Goal: Information Seeking & Learning: Learn about a topic

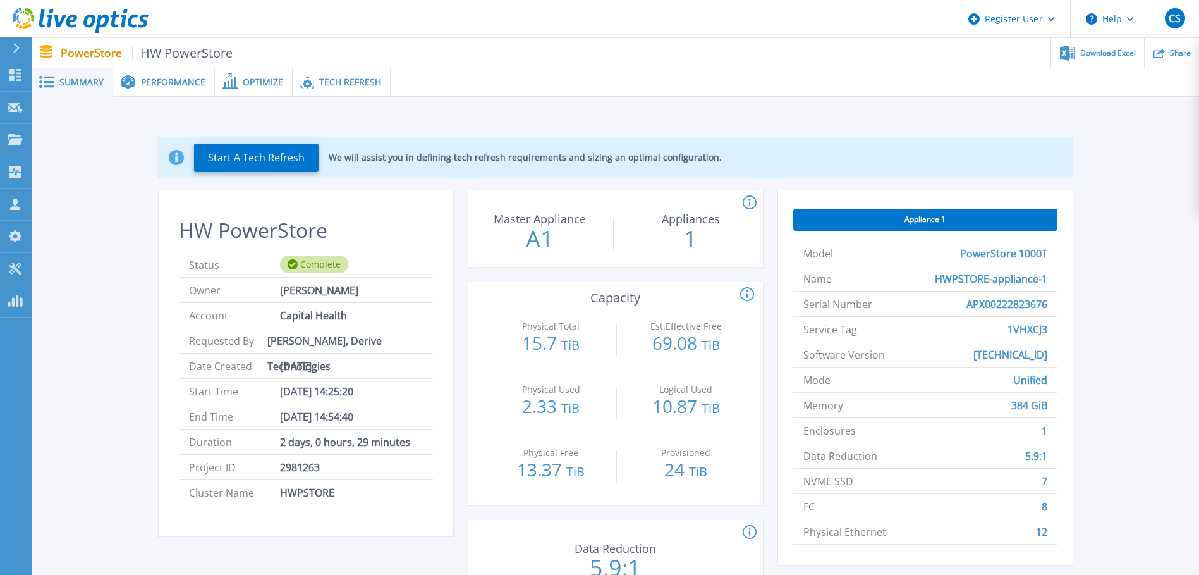
click at [176, 79] on span "Performance" at bounding box center [173, 82] width 64 height 9
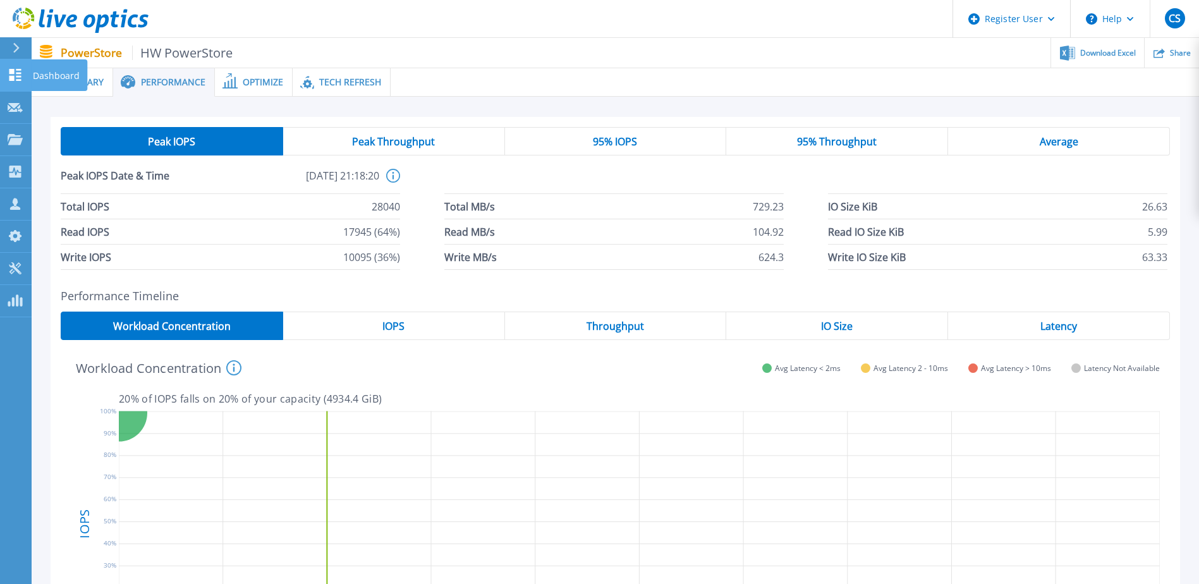
click at [44, 75] on p "Dashboard" at bounding box center [56, 75] width 47 height 33
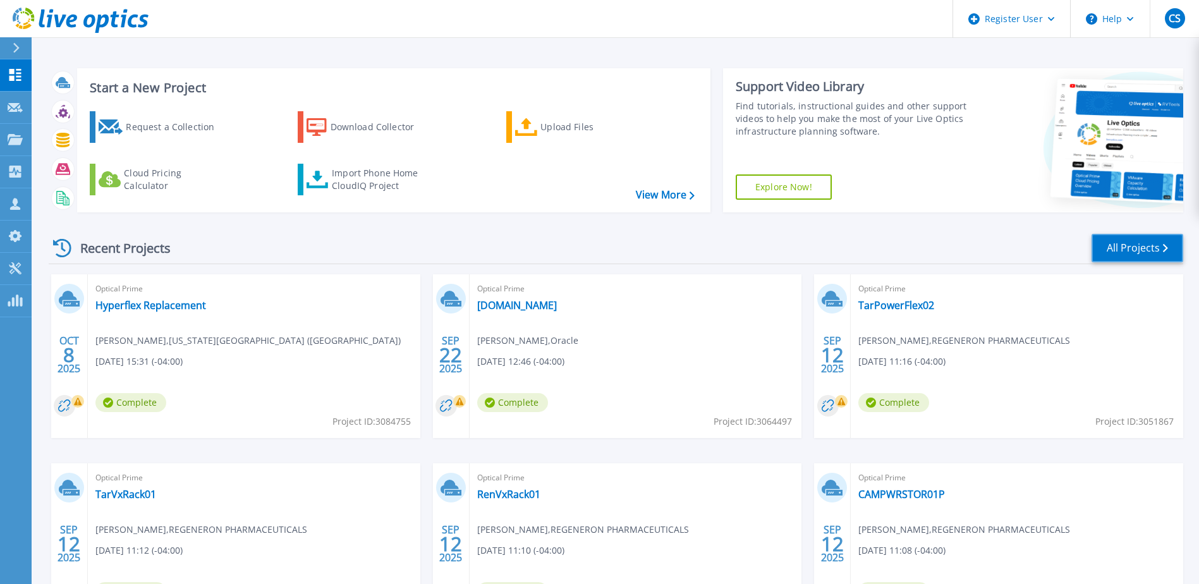
click at [1143, 248] on link "All Projects" at bounding box center [1138, 248] width 92 height 28
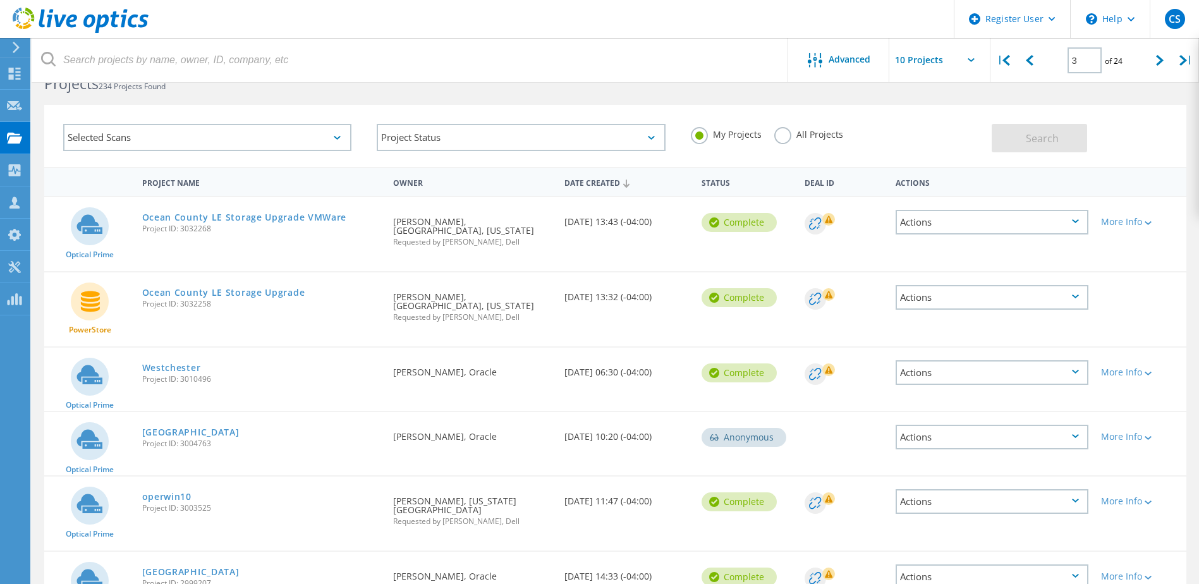
scroll to position [34, 0]
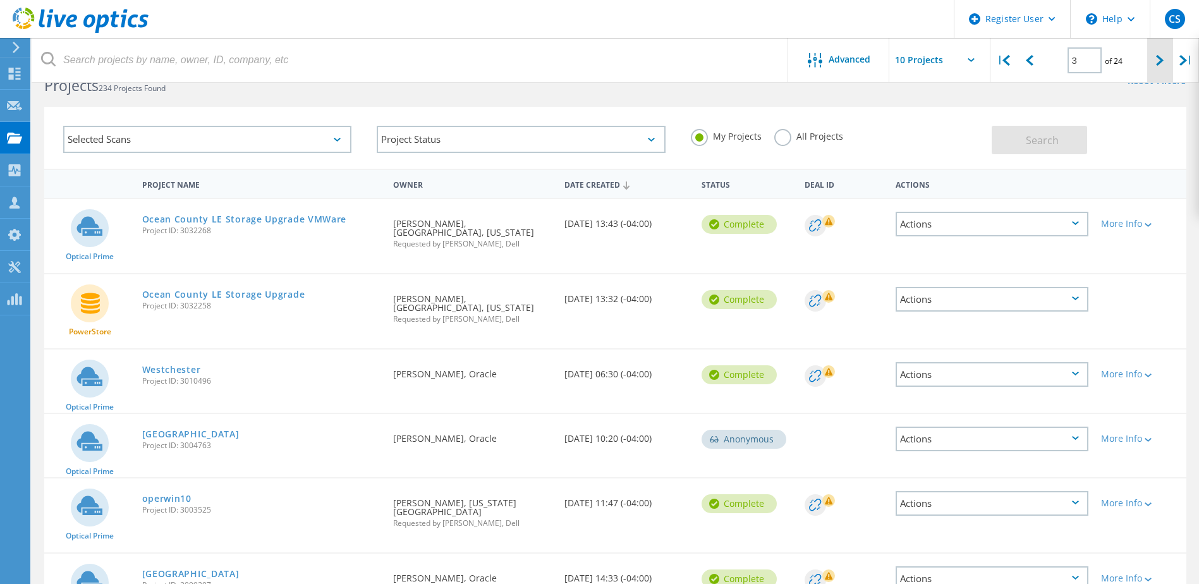
click at [1163, 61] on icon at bounding box center [1160, 60] width 8 height 11
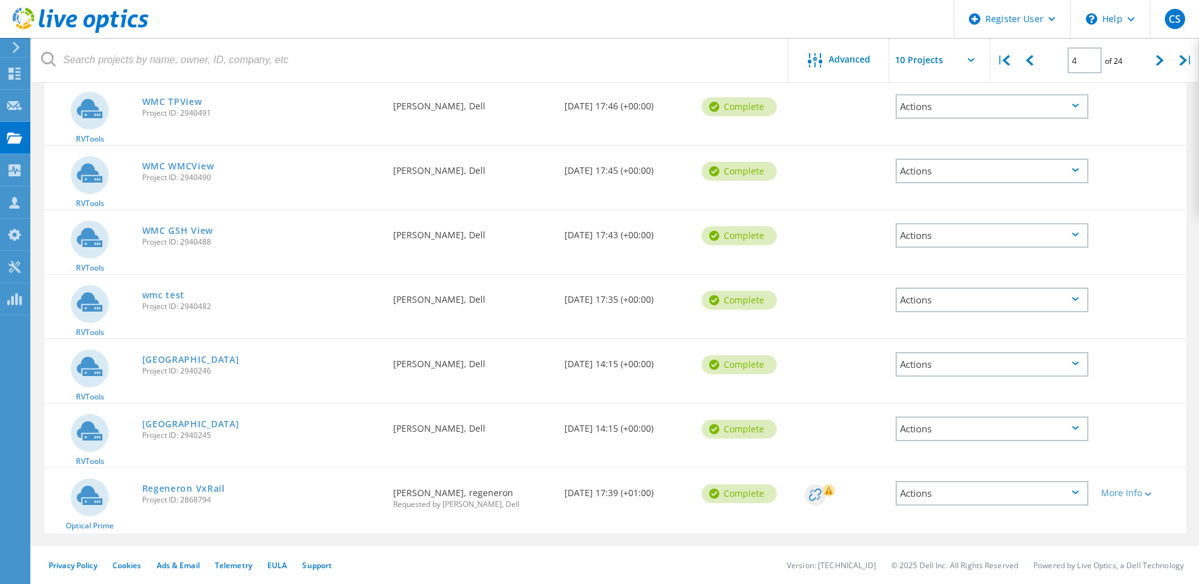
scroll to position [354, 0]
click at [1165, 56] on div at bounding box center [1161, 60] width 26 height 45
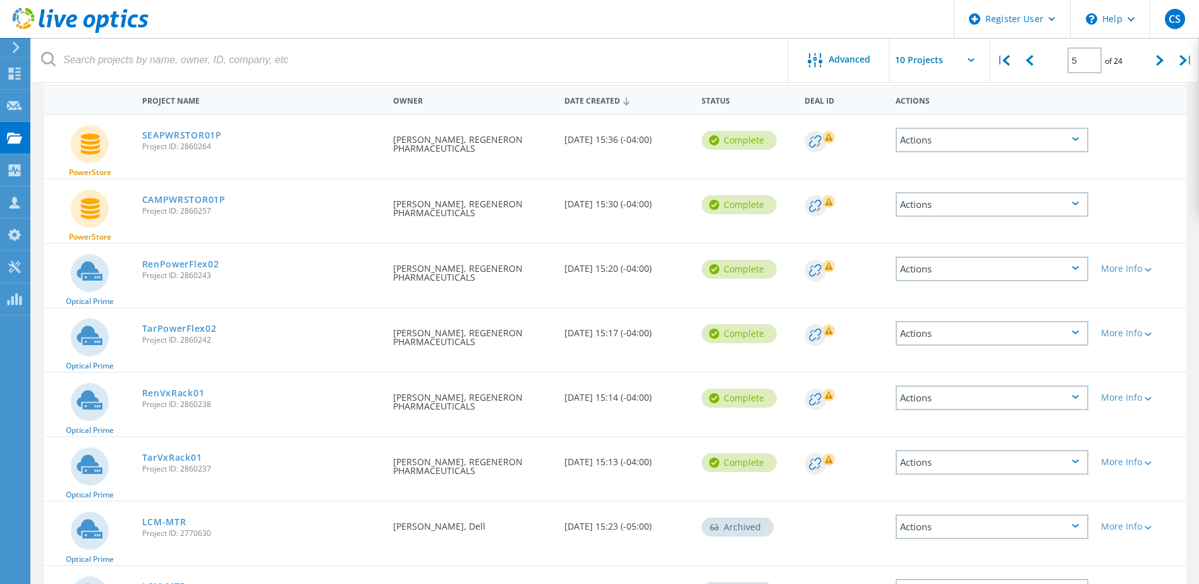
scroll to position [101, 0]
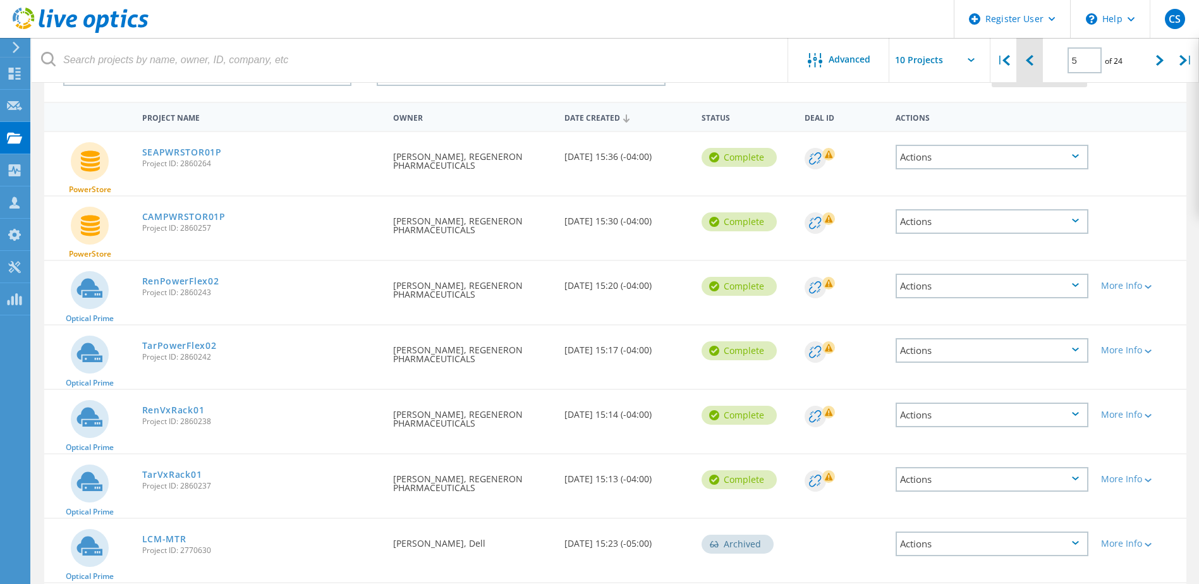
click at [1032, 64] on icon at bounding box center [1030, 60] width 8 height 11
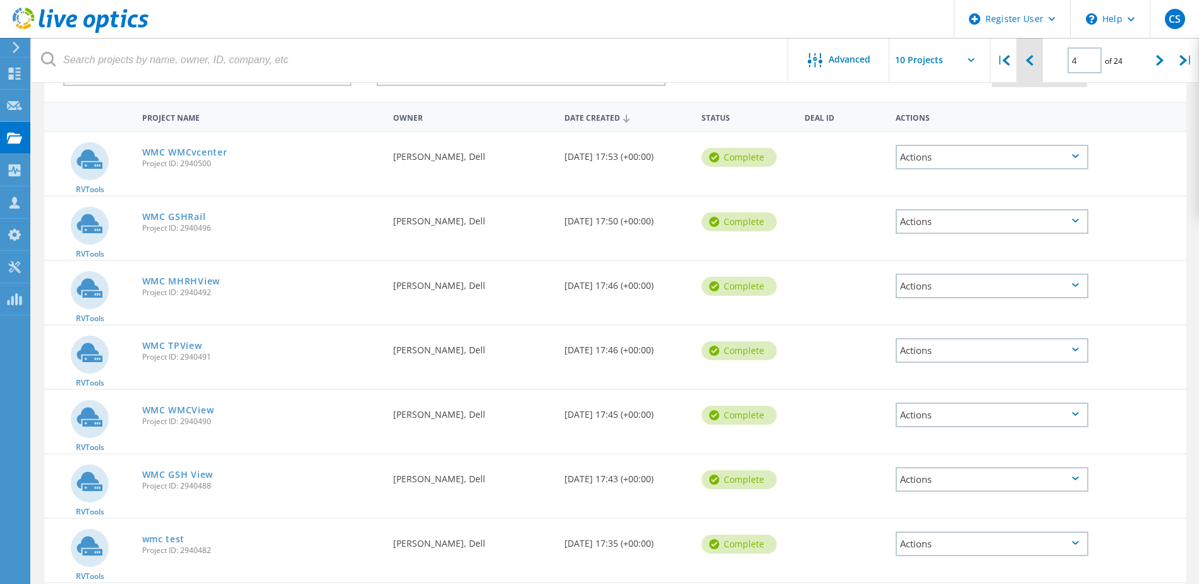
click at [1032, 64] on icon at bounding box center [1030, 60] width 8 height 11
type input "3"
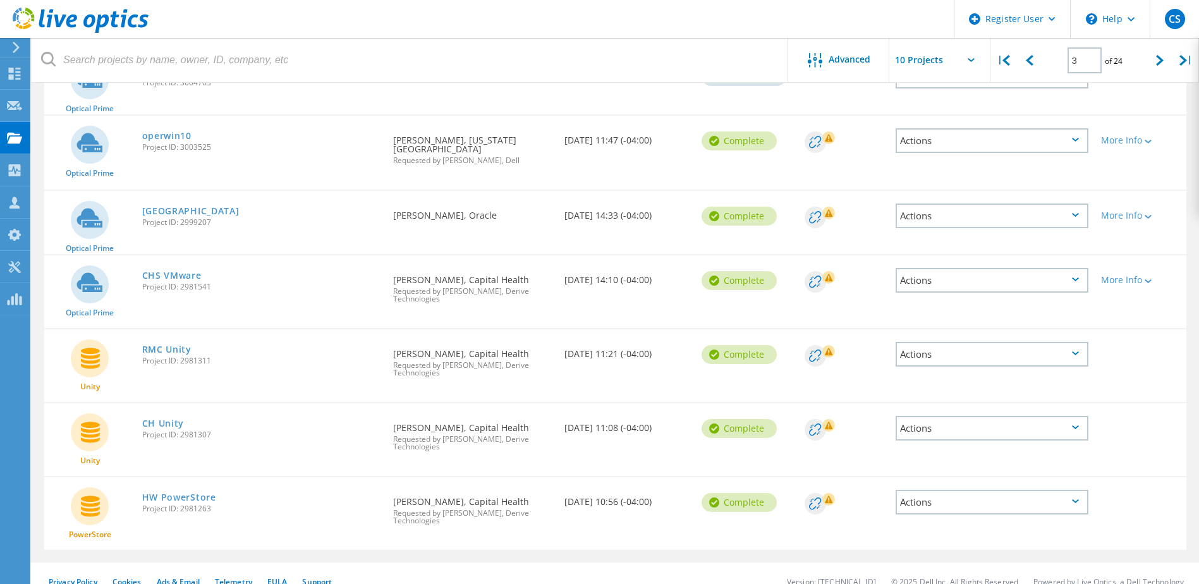
scroll to position [413, 0]
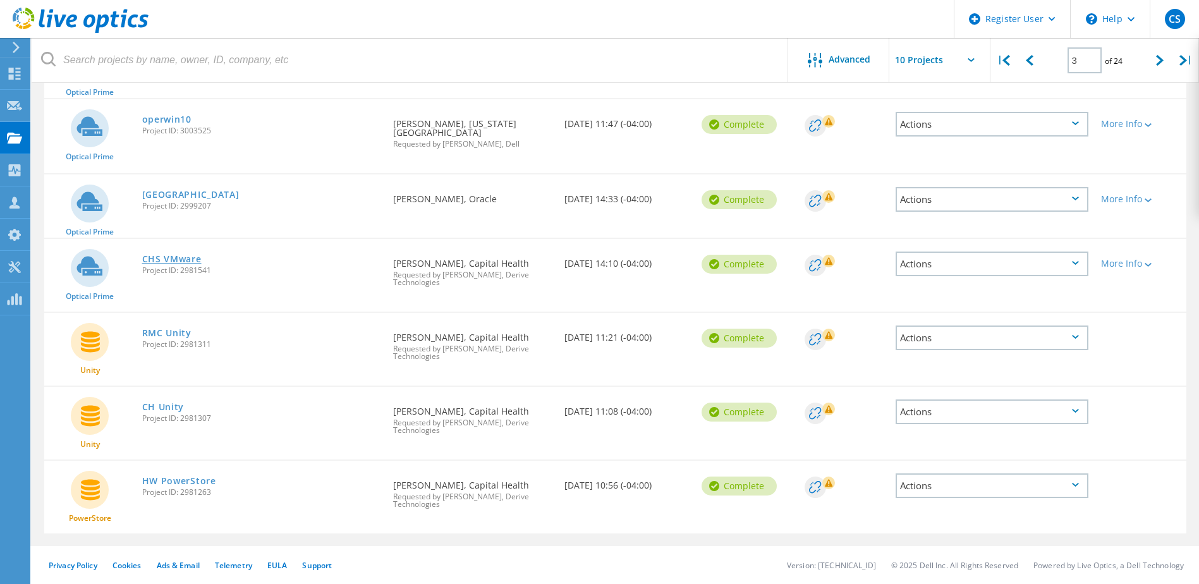
click at [187, 255] on link "CHS VMware" at bounding box center [171, 259] width 59 height 9
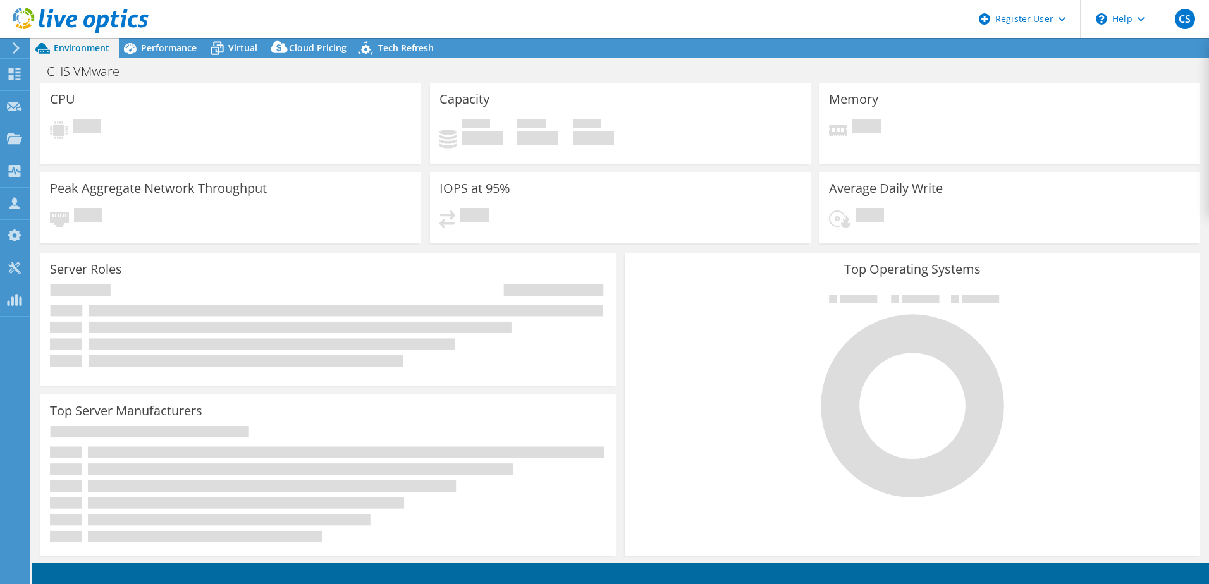
select select "USD"
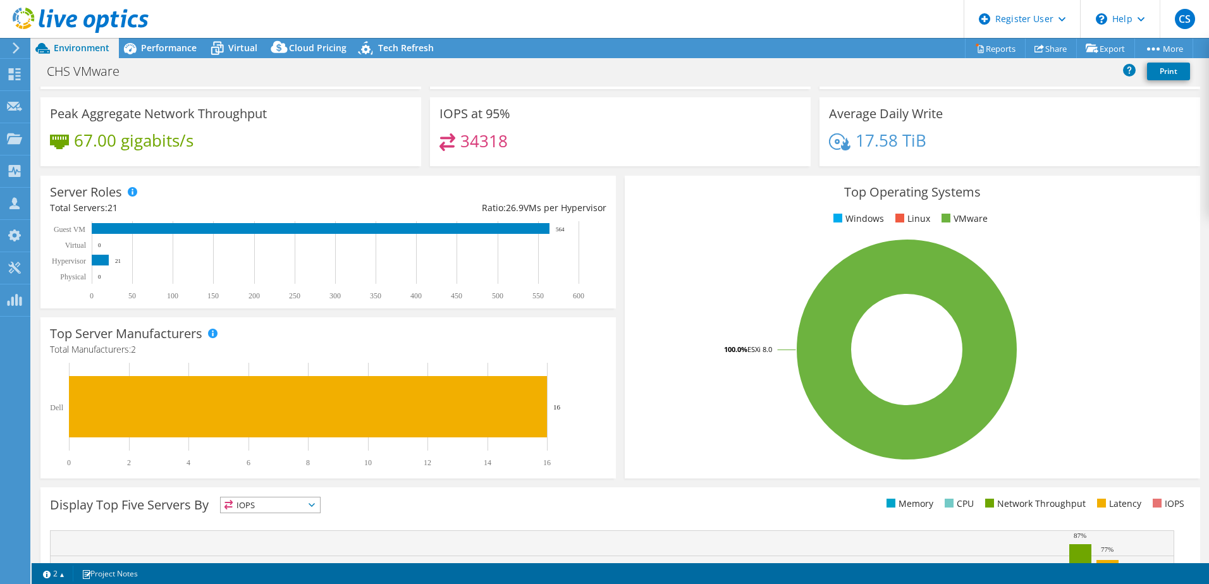
scroll to position [7, 0]
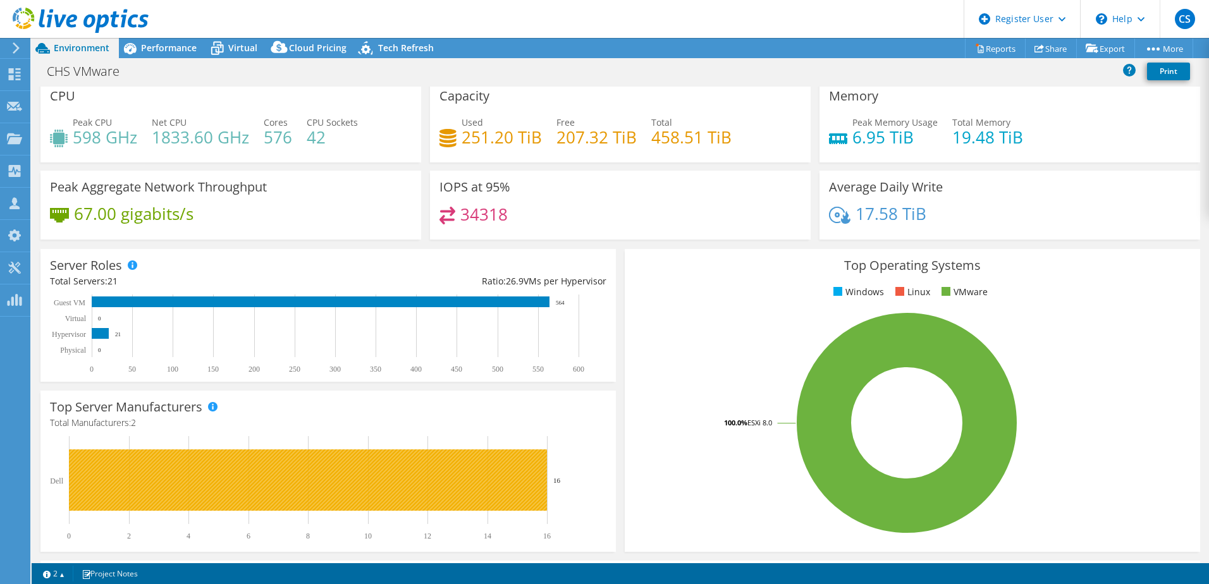
click at [416, 465] on rect at bounding box center [308, 480] width 478 height 61
click at [475, 484] on rect at bounding box center [308, 480] width 478 height 61
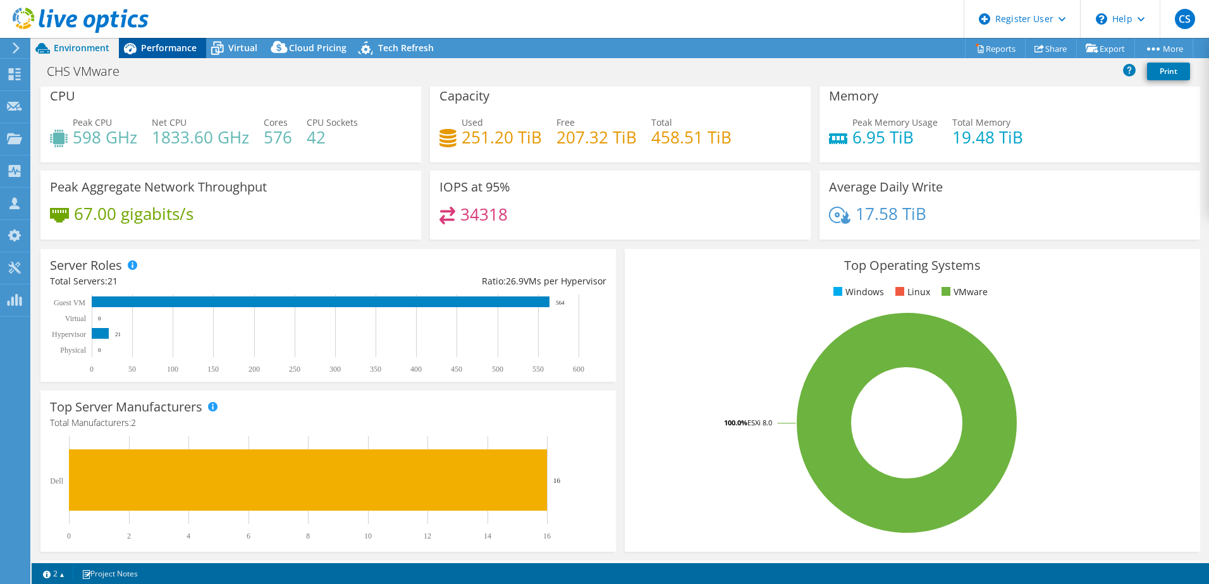
click at [169, 45] on span "Performance" at bounding box center [169, 48] width 56 height 12
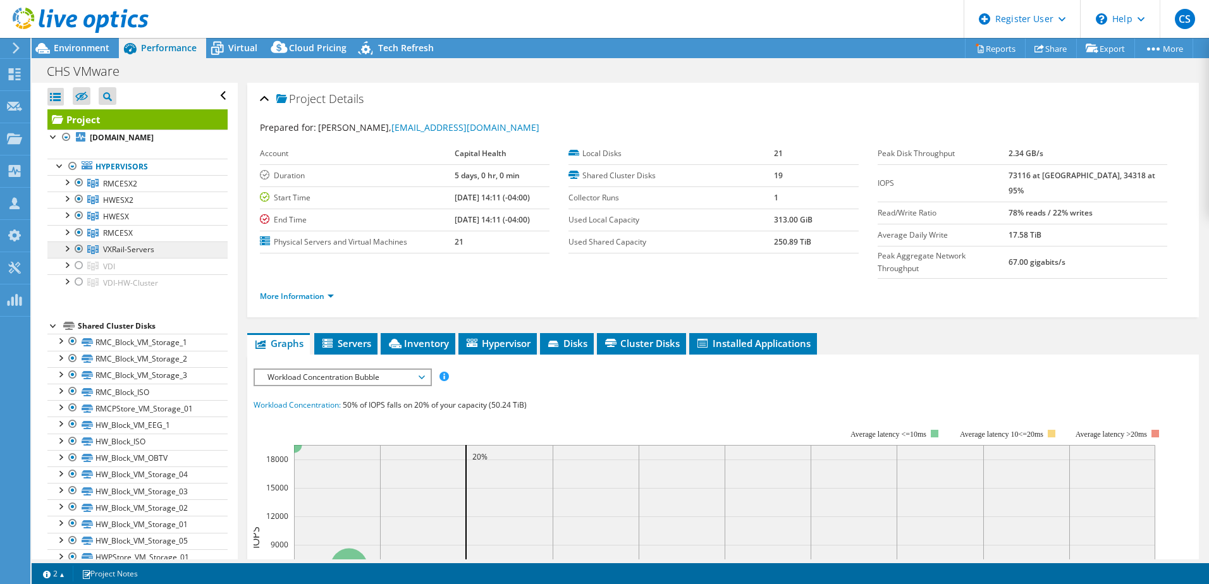
click at [193, 248] on link "VXRail-Servers" at bounding box center [137, 250] width 180 height 16
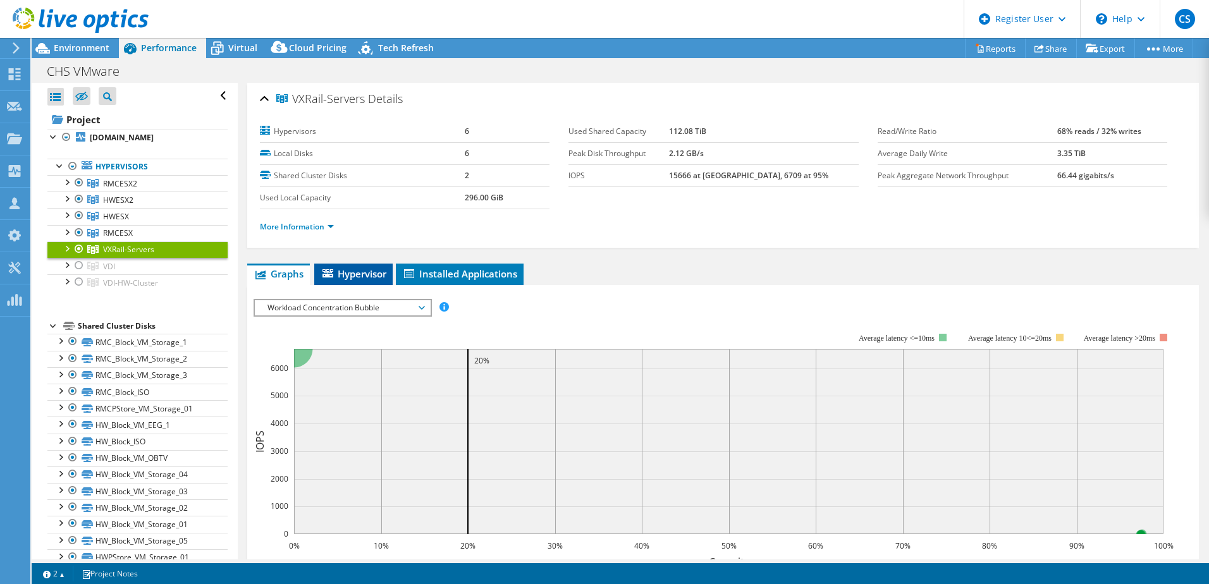
click at [353, 271] on span "Hypervisor" at bounding box center [354, 273] width 66 height 13
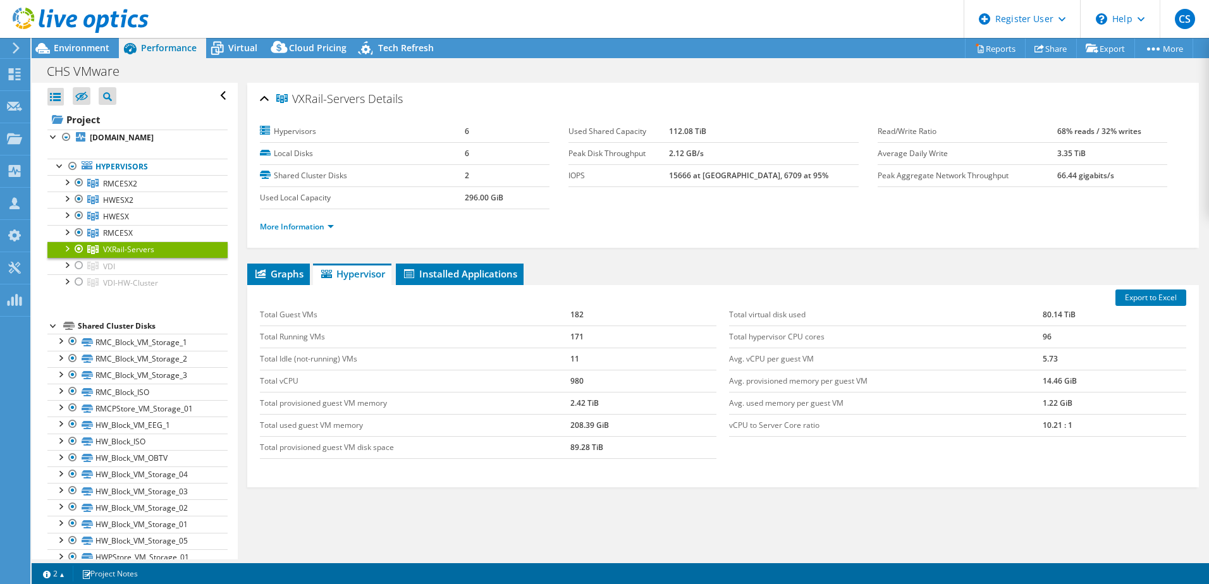
click at [65, 245] on div at bounding box center [66, 248] width 13 height 13
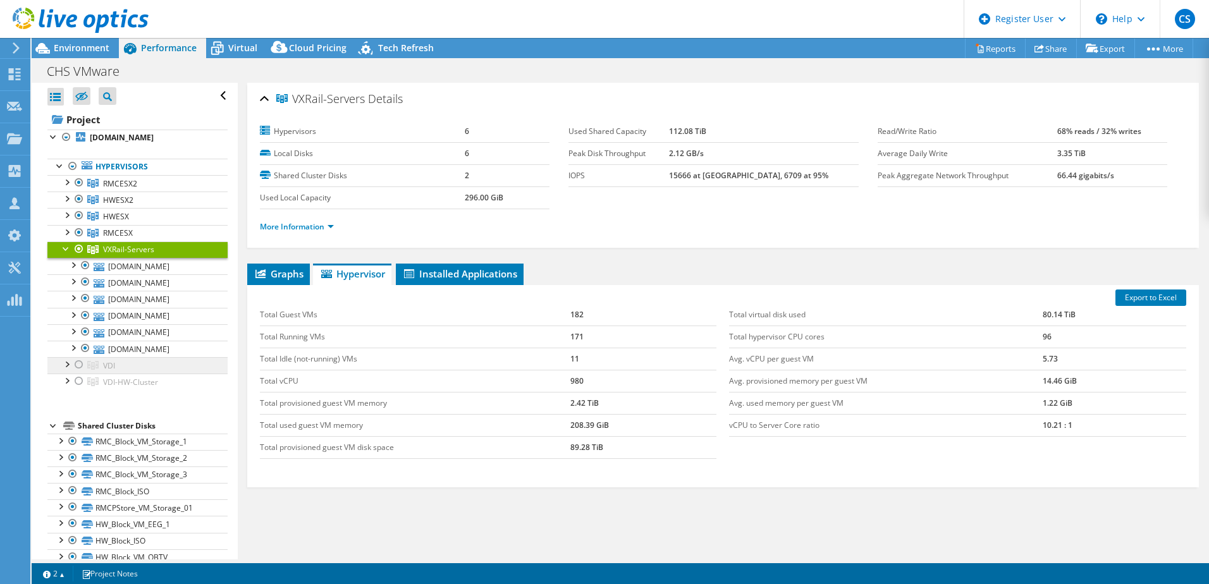
click at [153, 367] on link "VDI" at bounding box center [137, 365] width 180 height 16
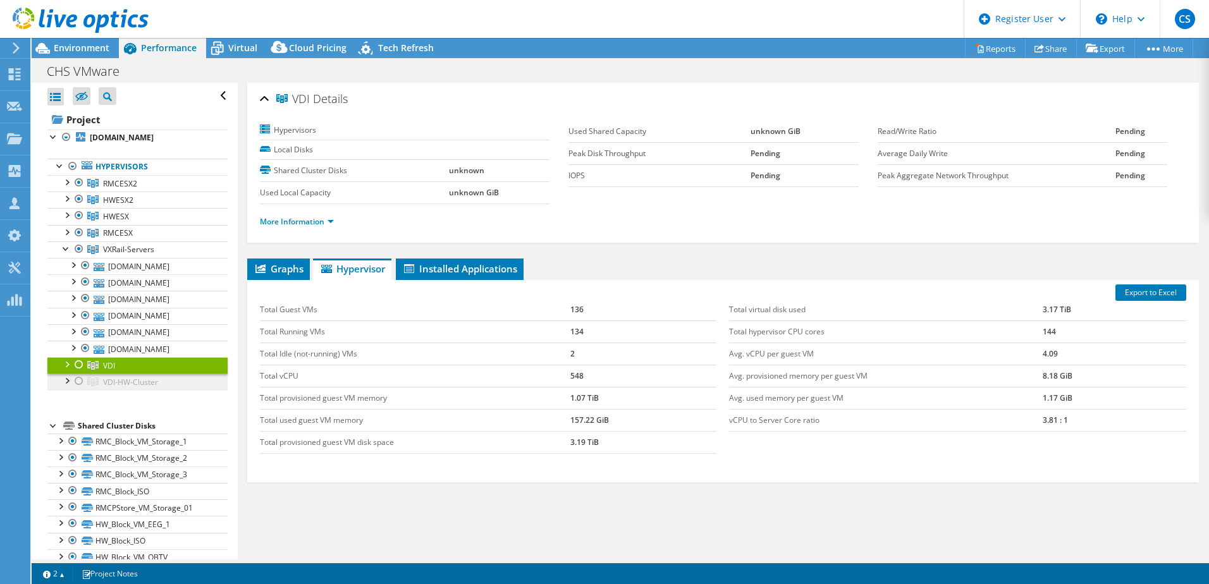
click at [171, 381] on link "VDI-HW-Cluster" at bounding box center [137, 382] width 180 height 16
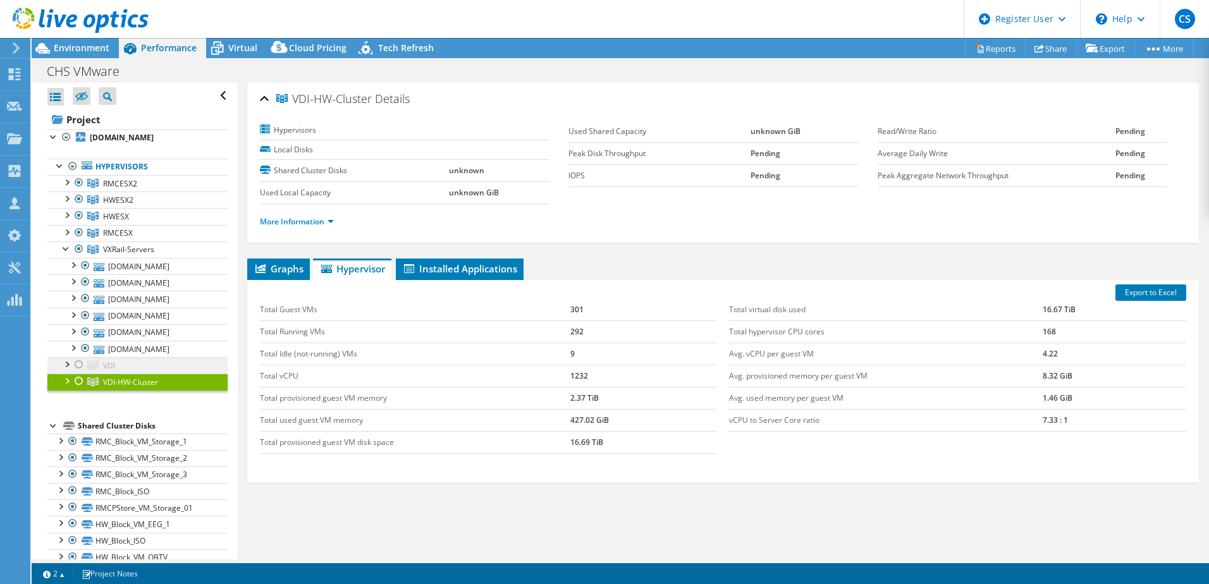
click at [147, 364] on link "VDI" at bounding box center [137, 365] width 180 height 16
